Goal: Task Accomplishment & Management: Manage account settings

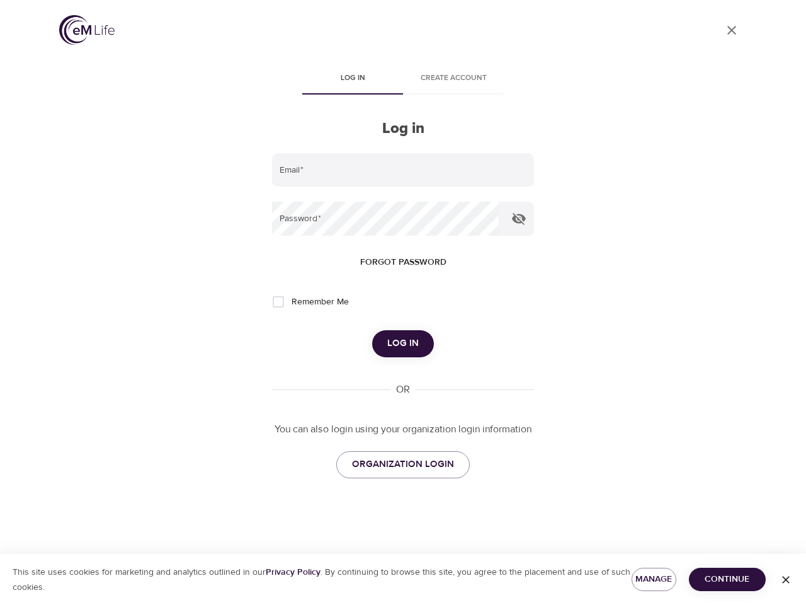
click at [353, 79] on span "Log in" at bounding box center [353, 78] width 86 height 13
click at [454, 79] on span "Create account" at bounding box center [454, 78] width 86 height 13
click at [403, 170] on input "email" at bounding box center [403, 170] width 262 height 34
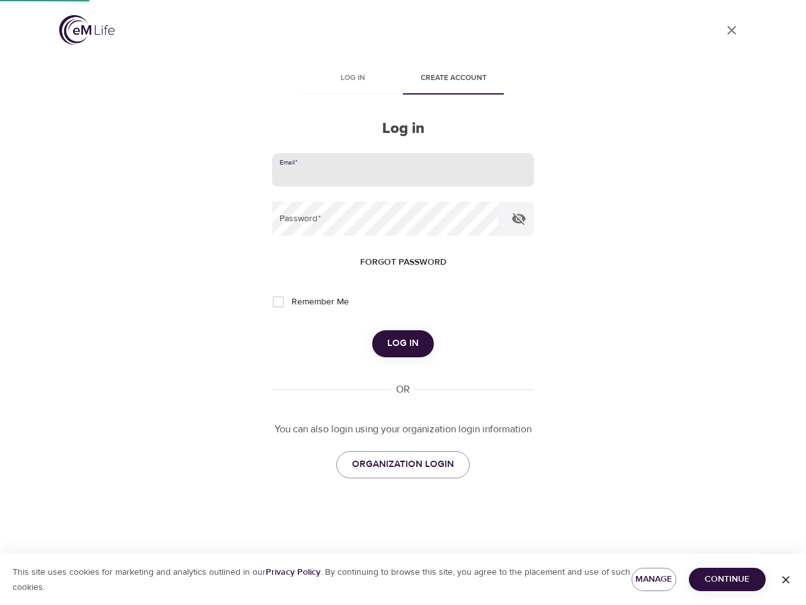
click at [519, 219] on icon "button" at bounding box center [519, 219] width 14 height 12
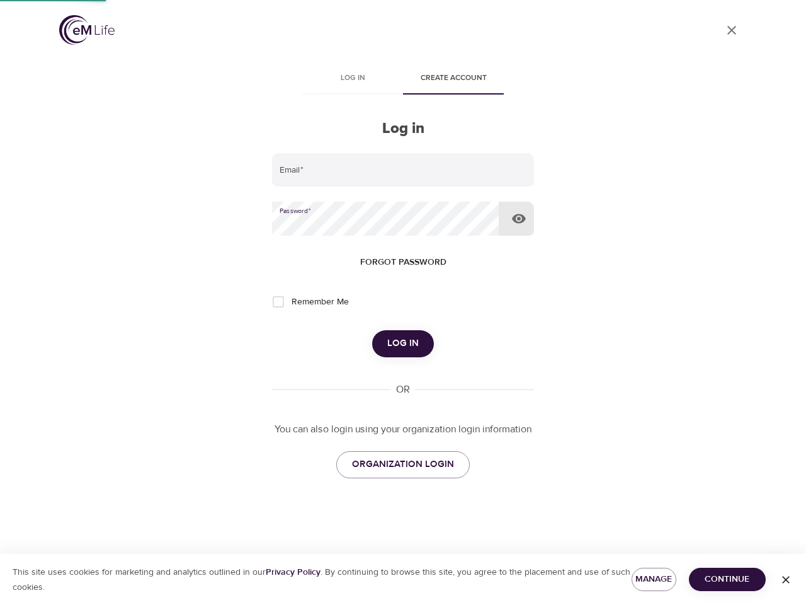
click at [403, 262] on span "Forgot password" at bounding box center [403, 262] width 86 height 16
click at [403, 343] on span "Log in" at bounding box center [402, 343] width 31 height 16
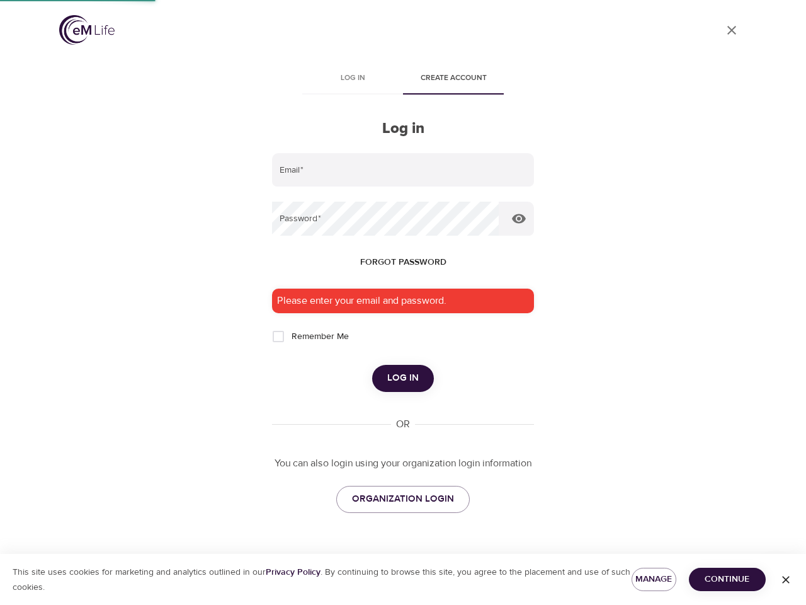
click at [654, 579] on span "Manage" at bounding box center [654, 579] width 25 height 16
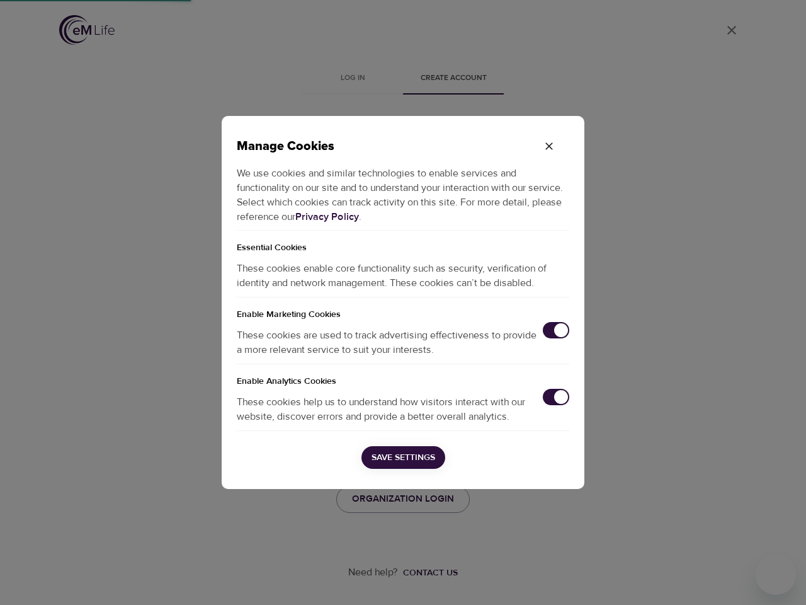
click at [728, 579] on div "Manage Cookies We use cookies and similar technologies to enable services and f…" at bounding box center [403, 302] width 806 height 605
click at [786, 580] on div "Manage Cookies We use cookies and similar technologies to enable services and f…" at bounding box center [403, 302] width 806 height 605
